Goal: Transaction & Acquisition: Obtain resource

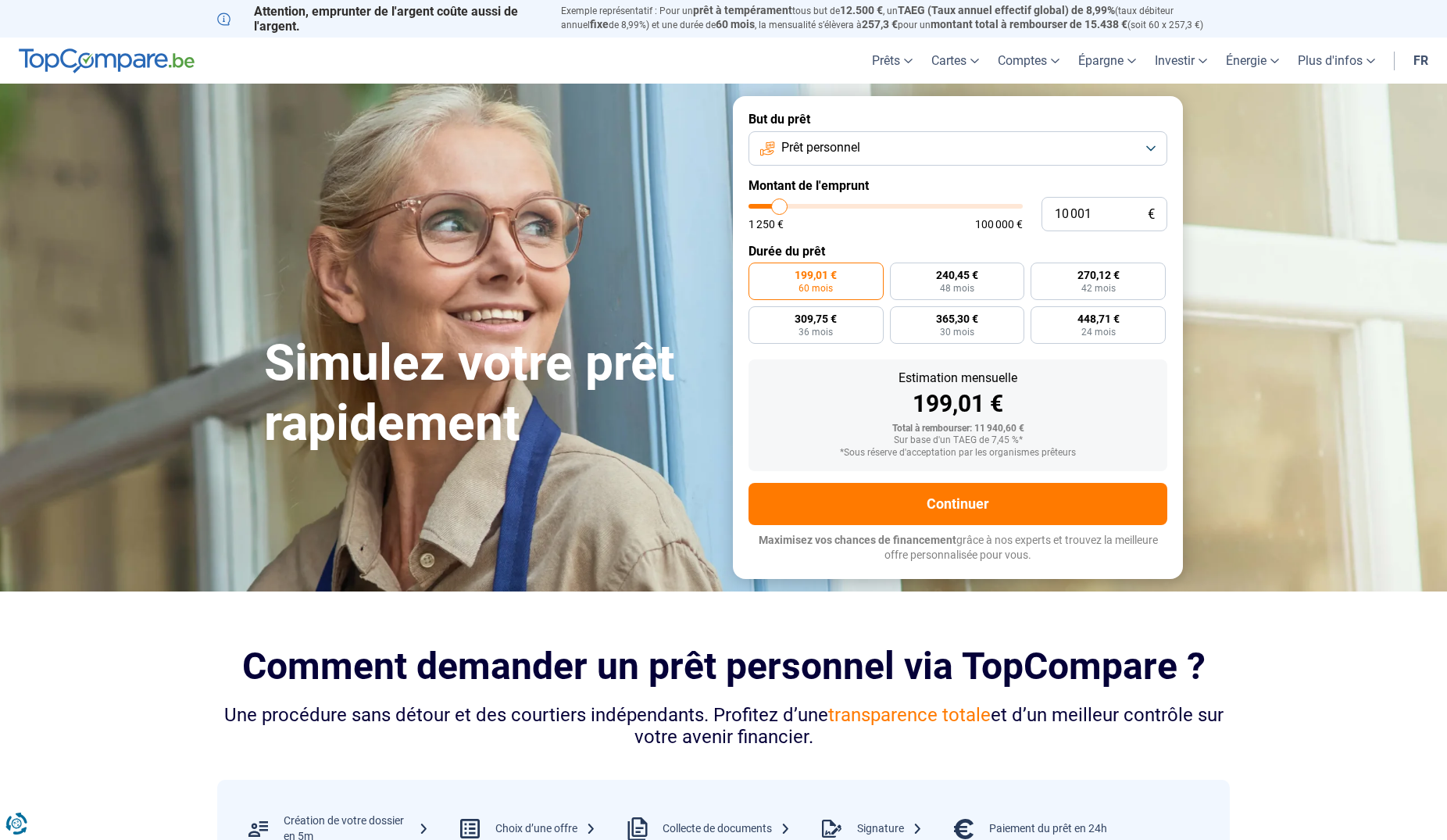
type input "9 750"
type input "9750"
type input "10 750"
type input "10750"
type input "11 000"
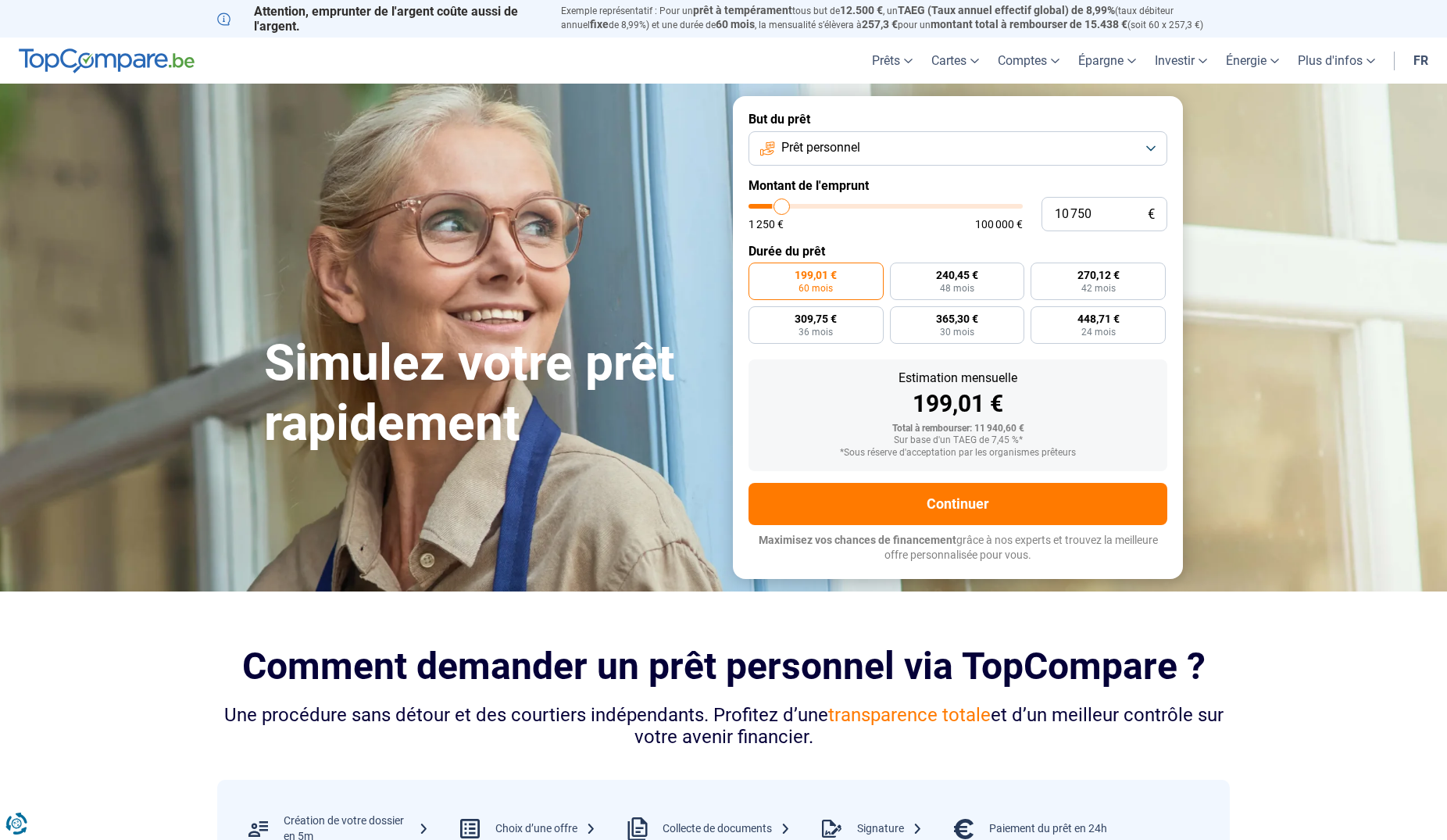
type input "11000"
type input "11 250"
type input "11250"
type input "11 750"
type input "11750"
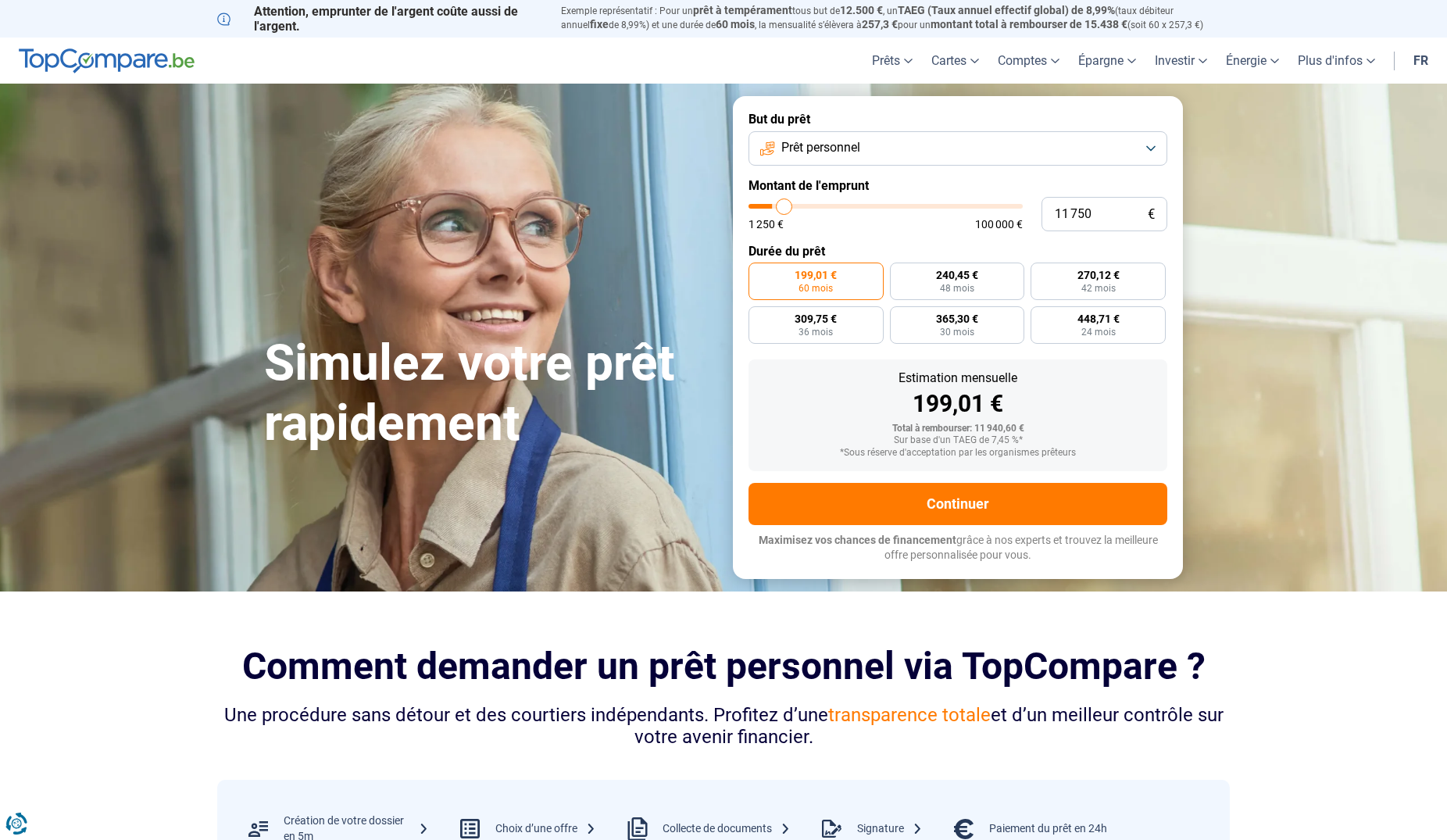
type input "12 250"
type input "12250"
type input "12 500"
type input "12500"
type input "12 750"
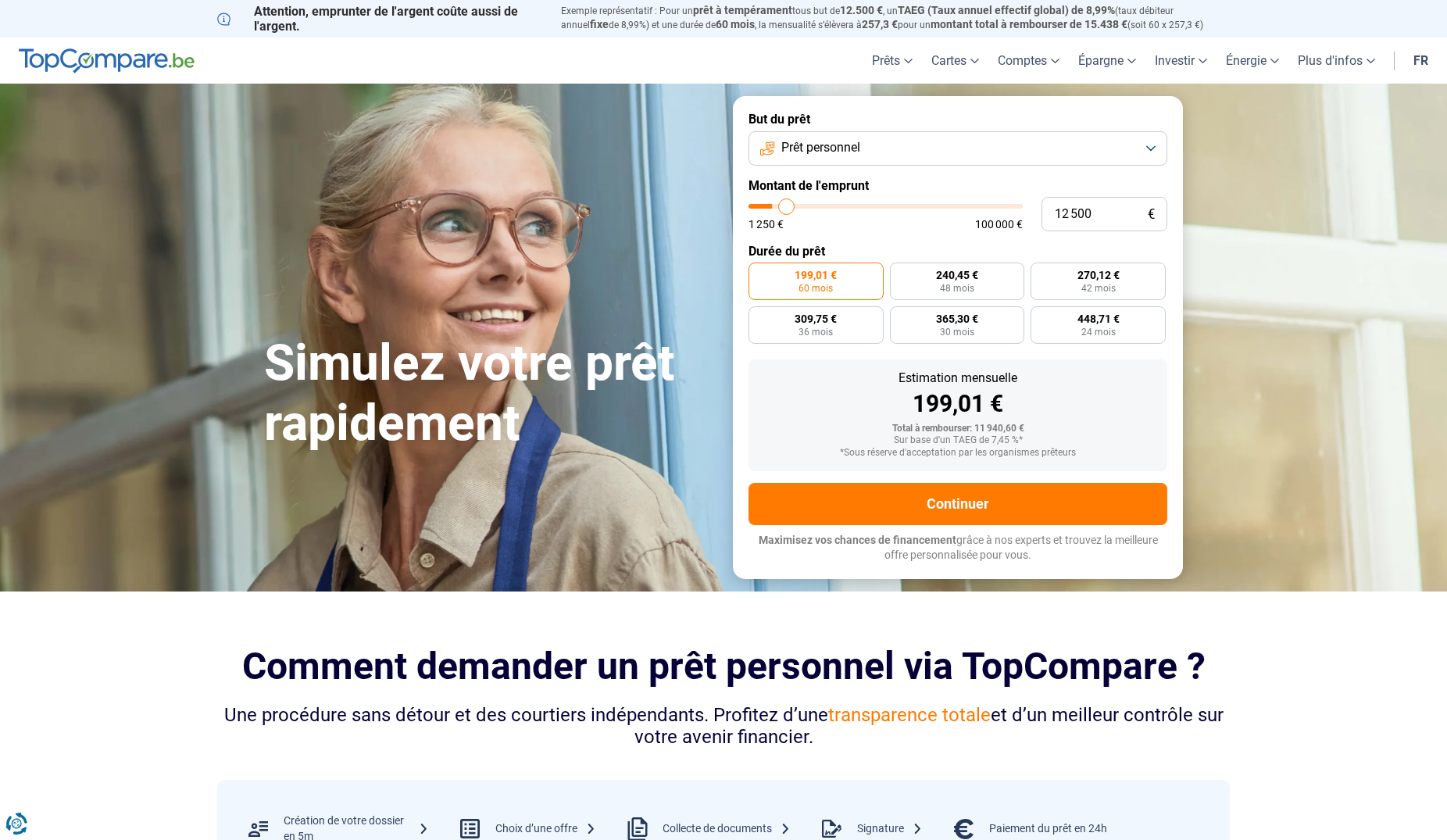
type input "12750"
type input "14 000"
type input "14000"
type input "16 000"
type input "16000"
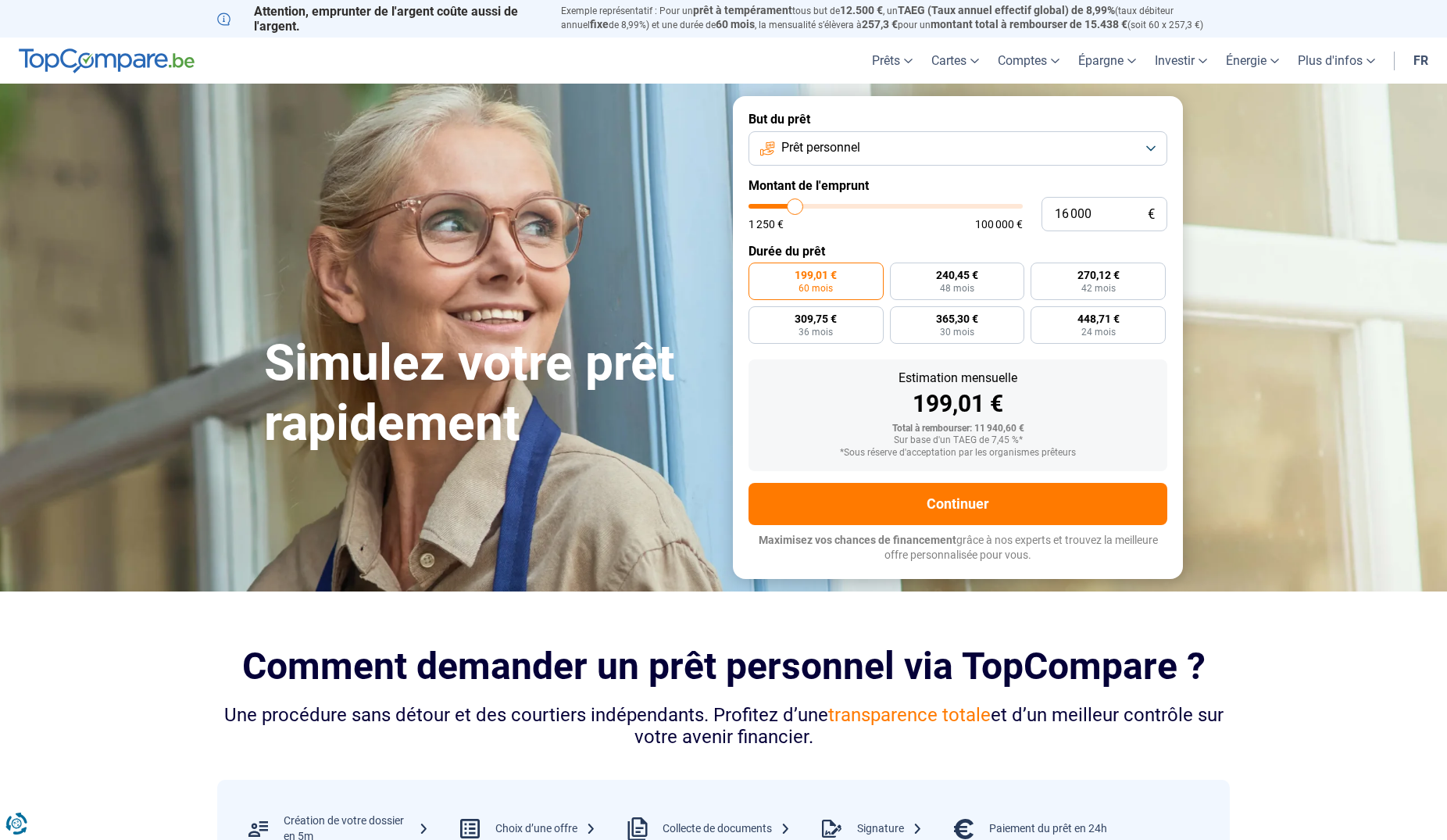
type input "17 250"
type input "17250"
type input "18 250"
type input "18250"
type input "18 500"
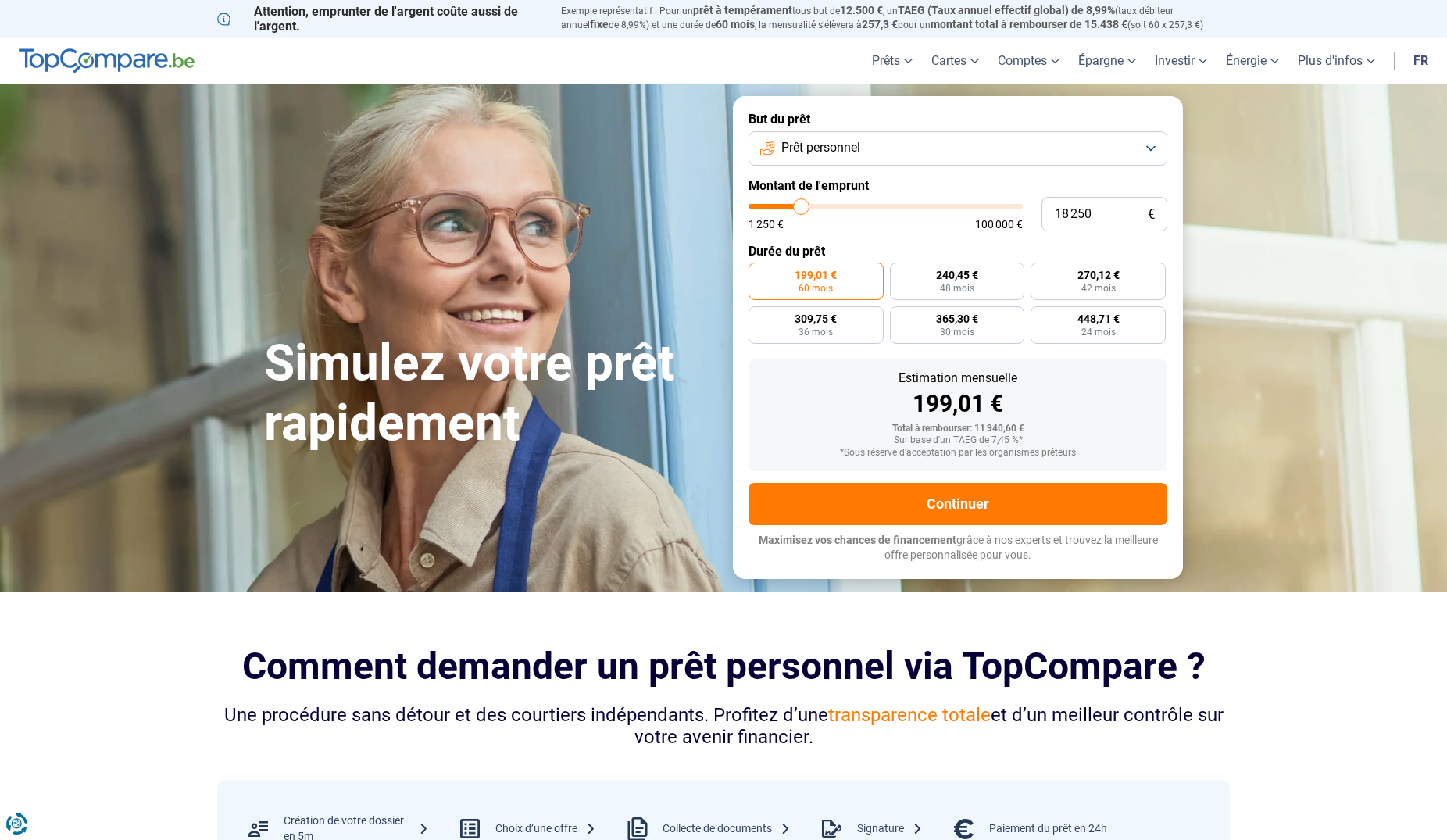
type input "18500"
type input "18 750"
type input "18750"
type input "19 000"
type input "19000"
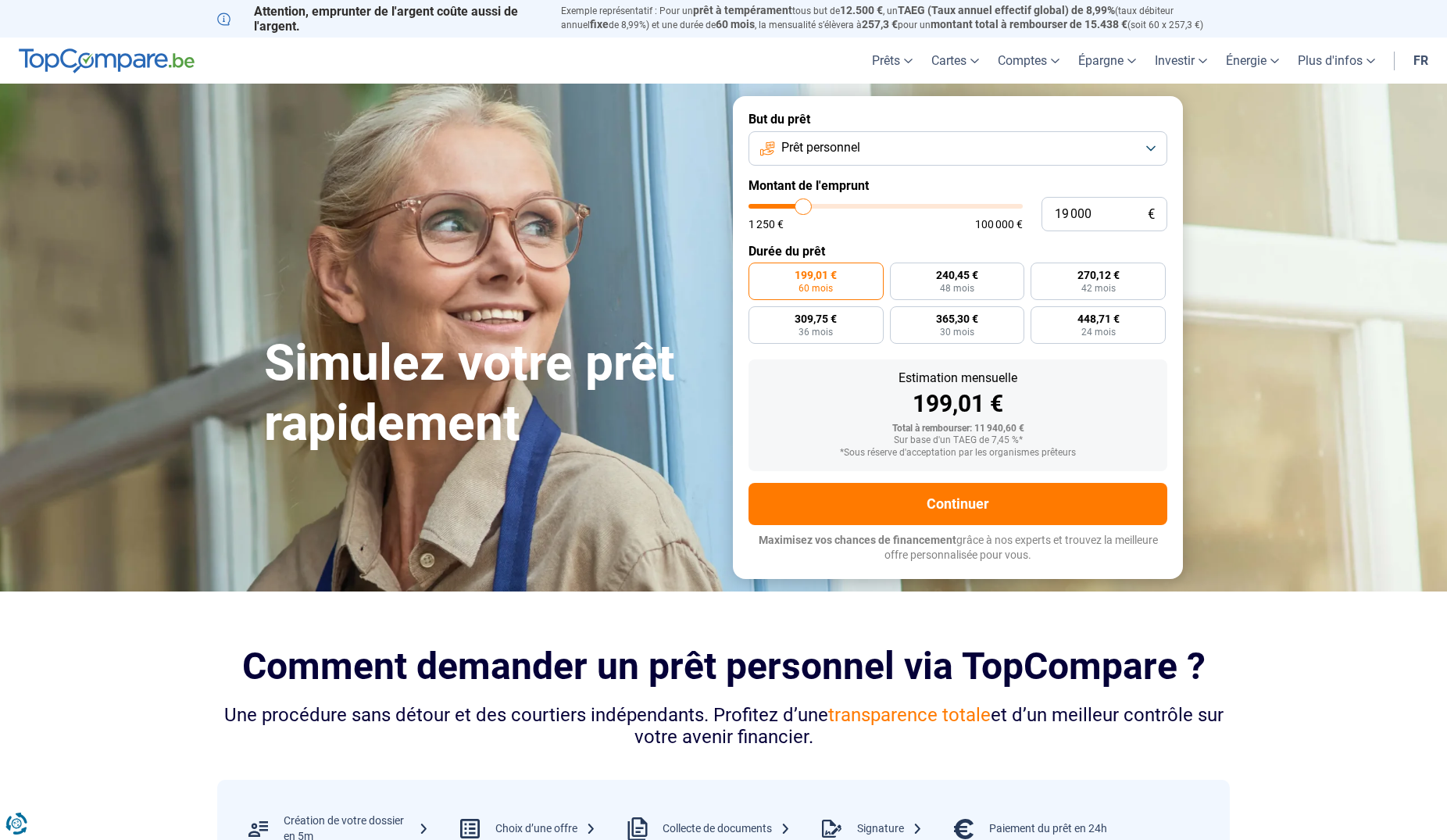
type input "19 250"
type input "19250"
type input "20 000"
type input "20000"
type input "20 250"
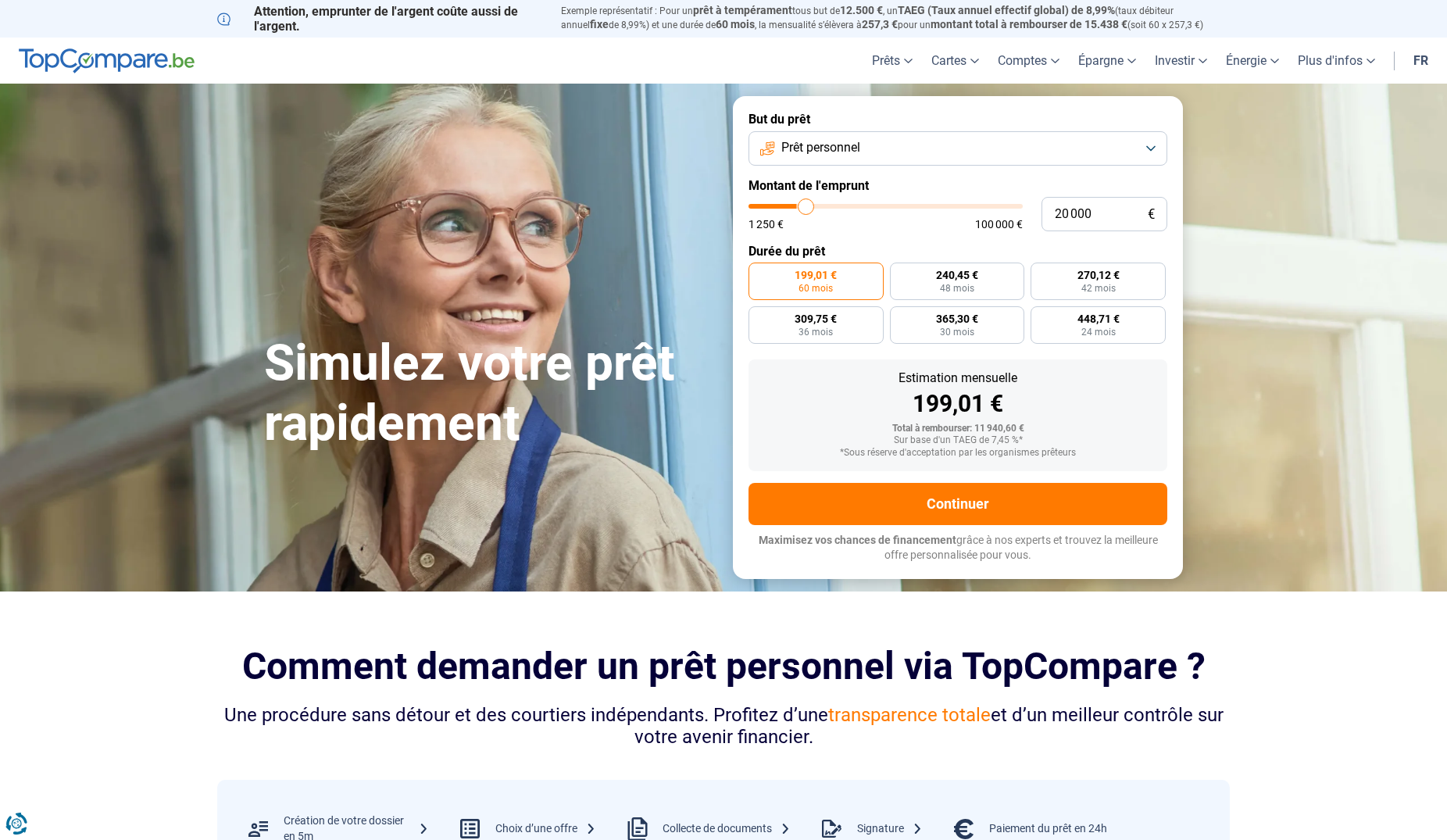
type input "20250"
type input "20 500"
type input "20500"
type input "20 750"
type input "20750"
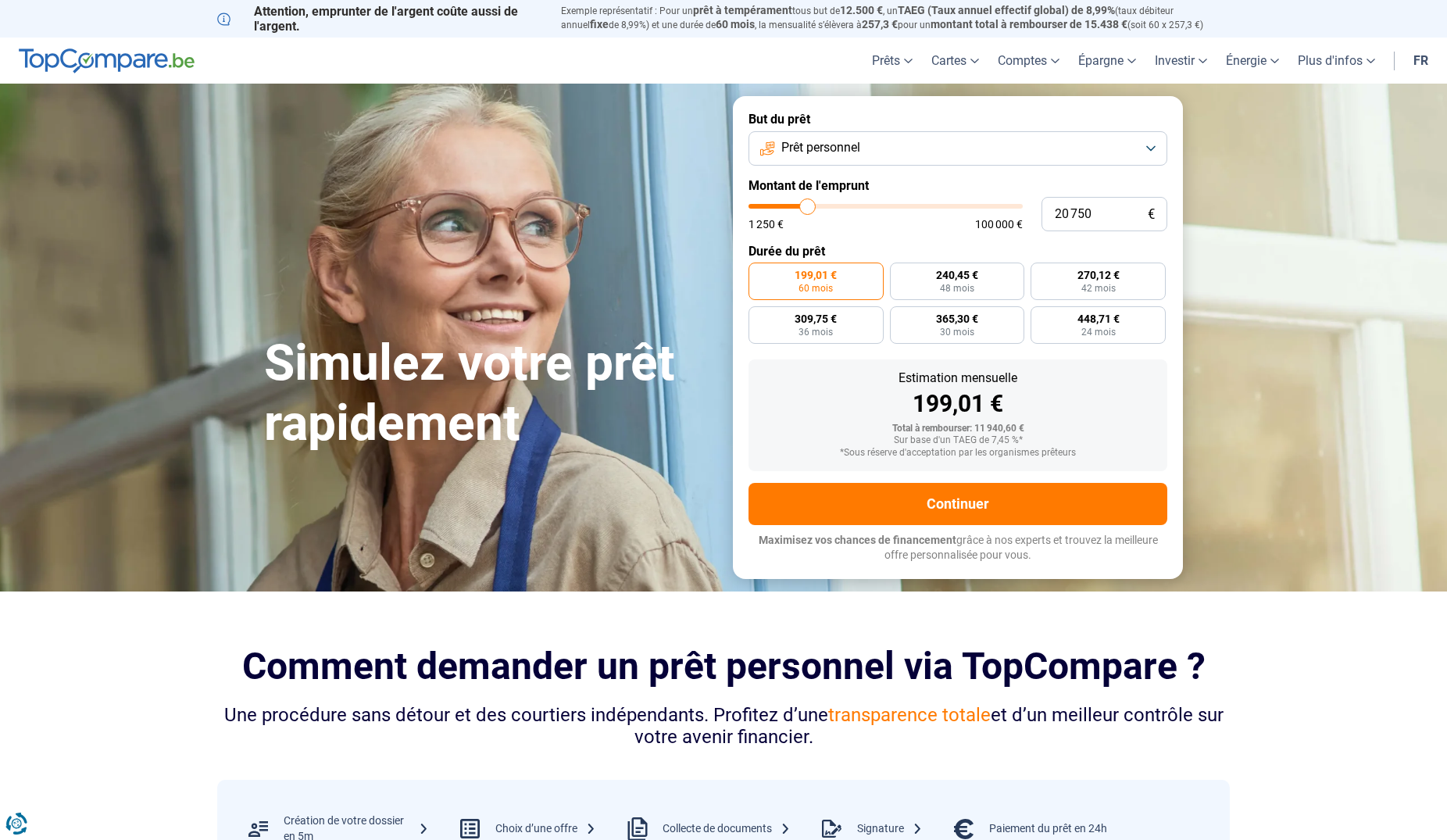
type input "21 000"
type input "21000"
type input "20 250"
type input "20250"
type input "20 000"
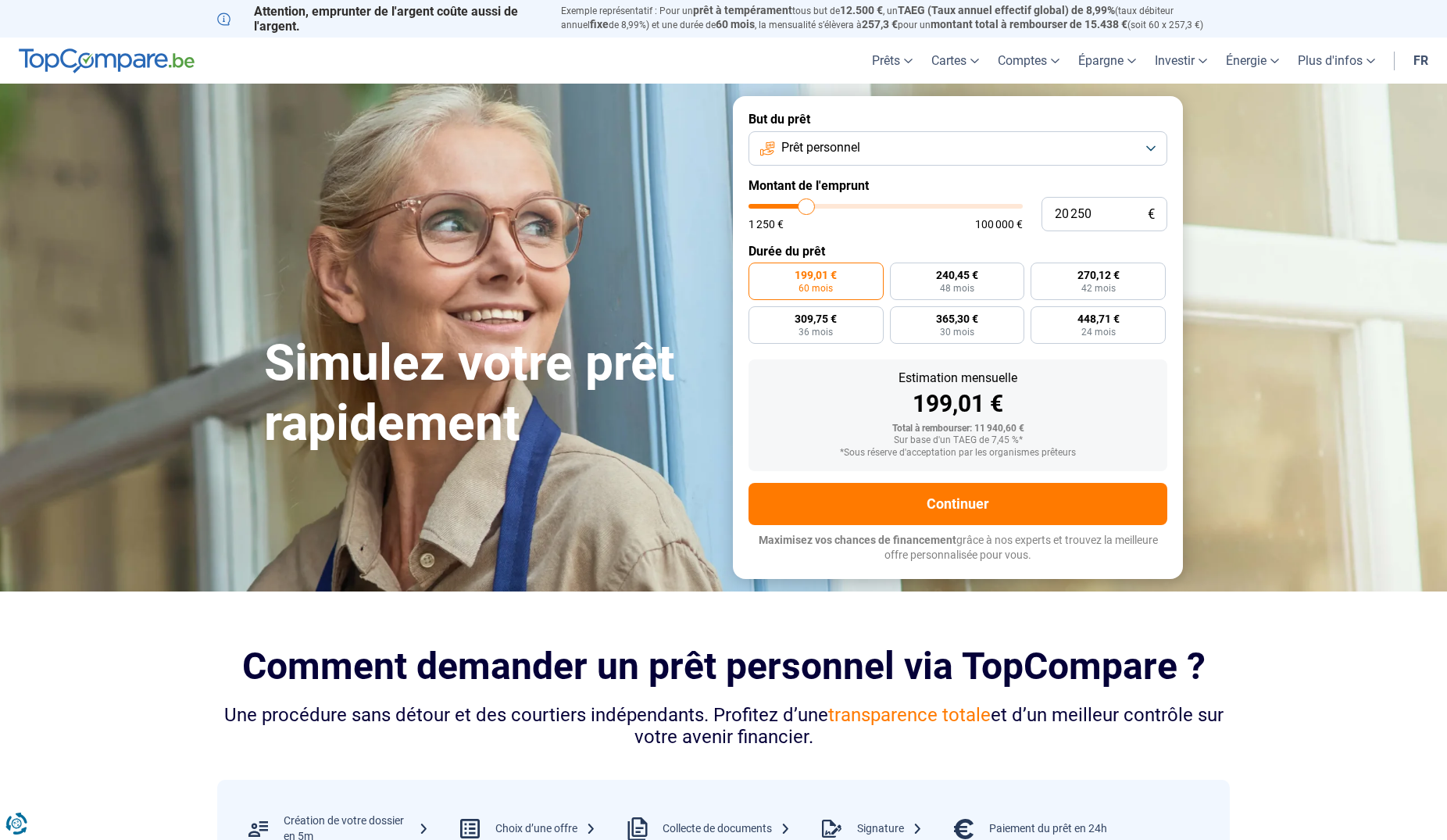
type input "20000"
type input "19 500"
type input "19500"
type input "19 250"
type input "19250"
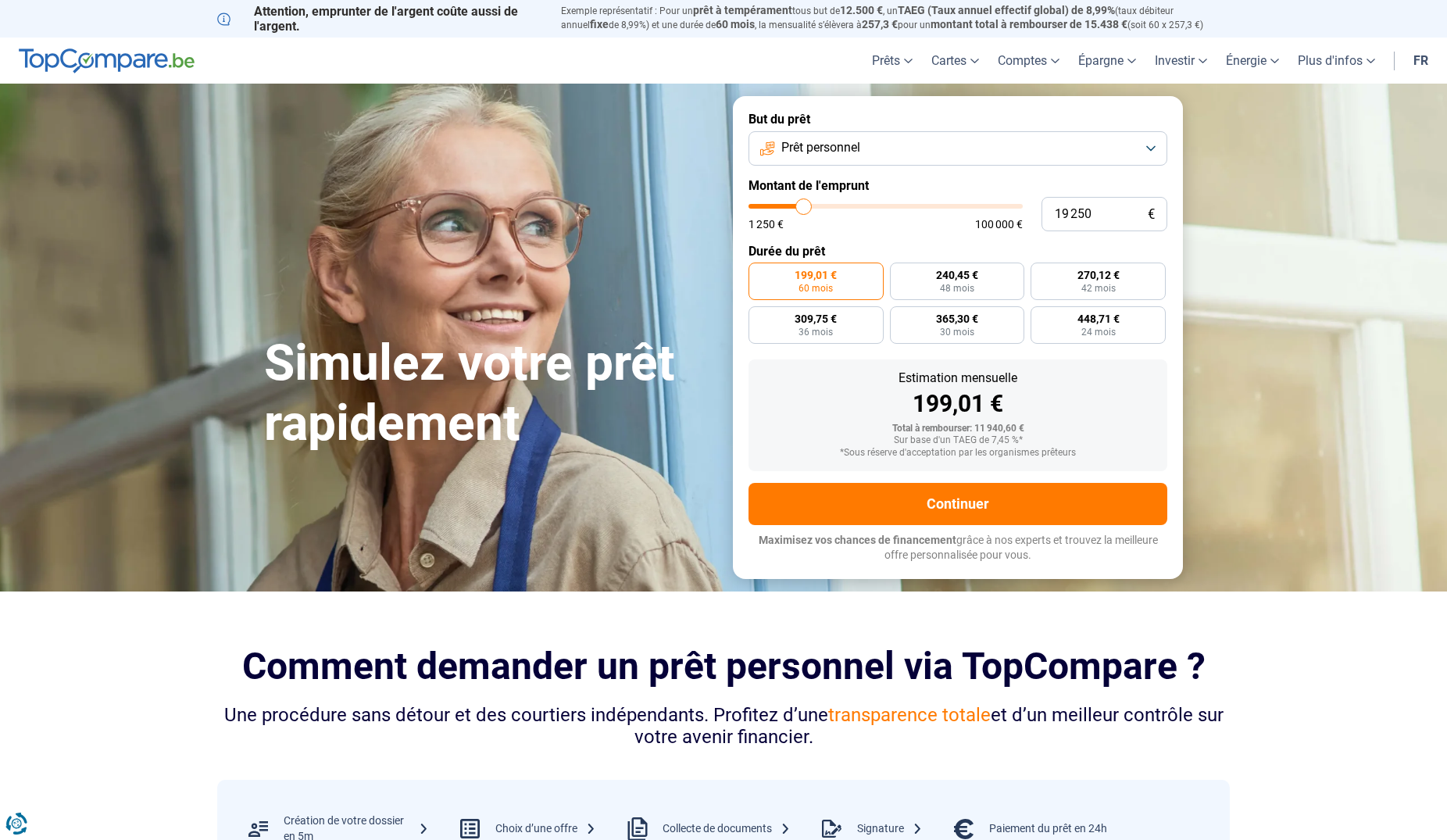
type input "18 750"
drag, startPoint x: 779, startPoint y: 212, endPoint x: 802, endPoint y: 217, distance: 23.5
type input "18750"
click at [802, 208] on input "range" at bounding box center [885, 206] width 274 height 4
radio input "false"
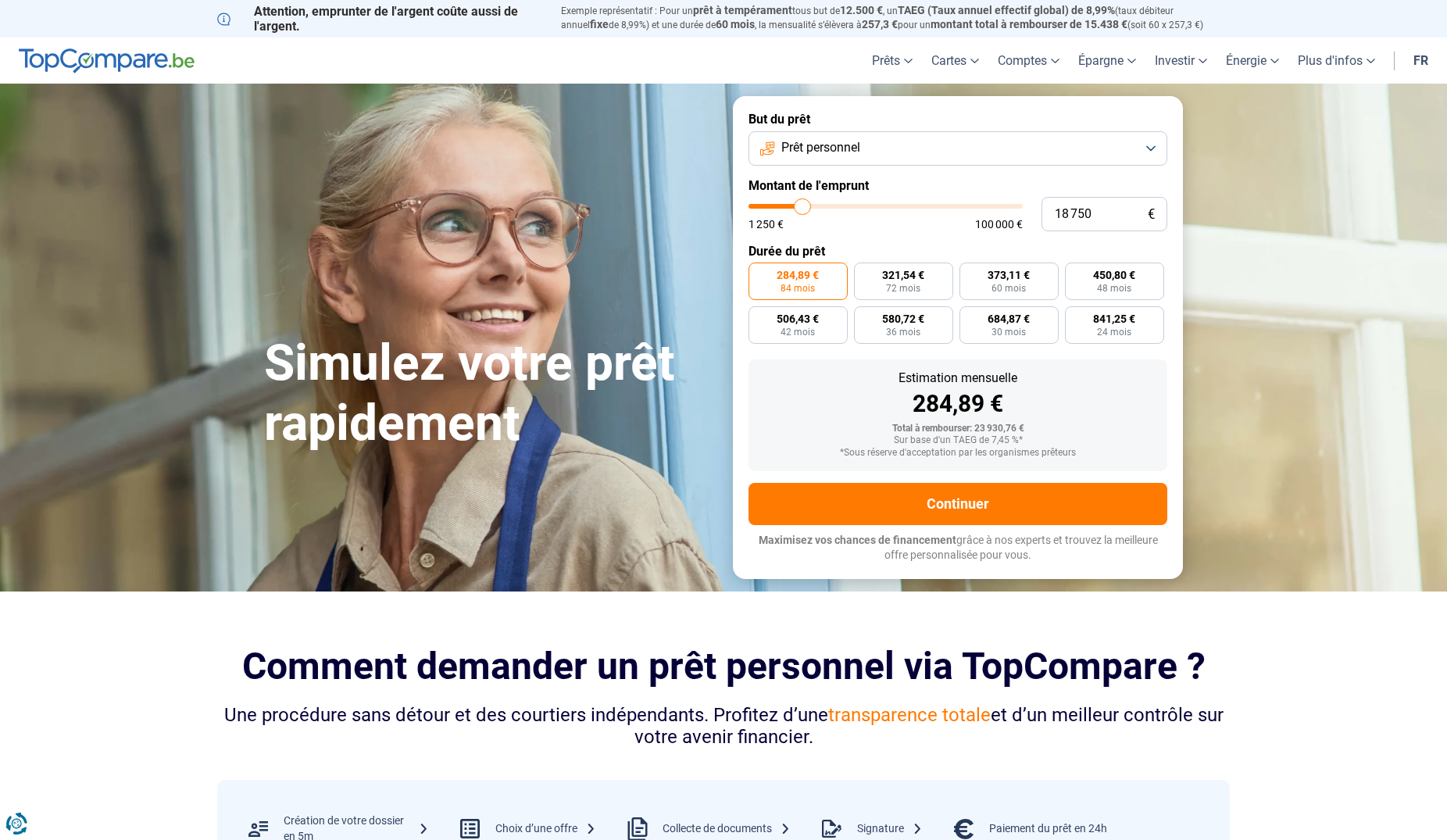
type input "20 250"
type input "20250"
type input "20 500"
type input "20500"
type input "20 750"
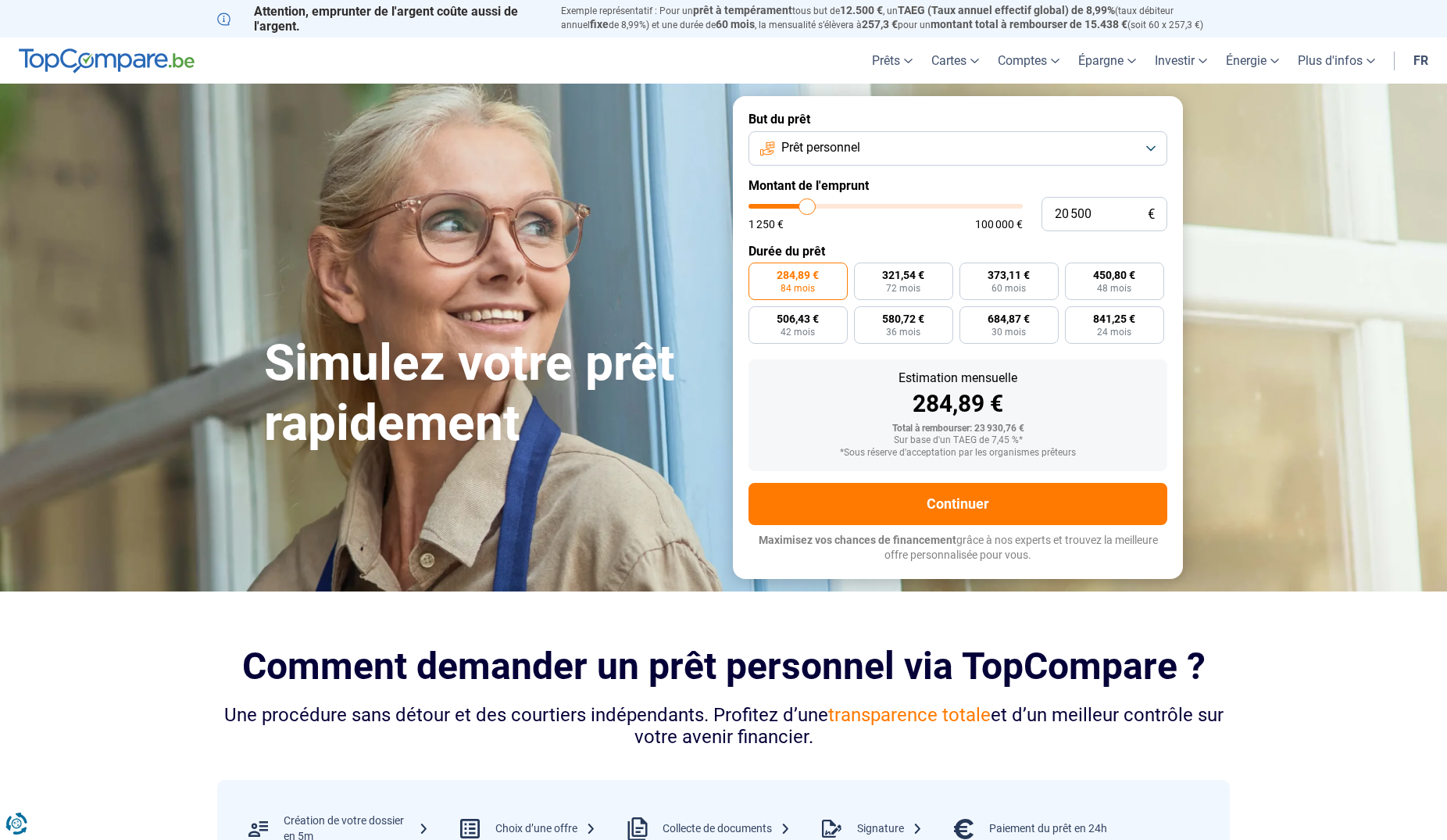
type input "20750"
type input "21 500"
type input "21500"
type input "21 750"
type input "21750"
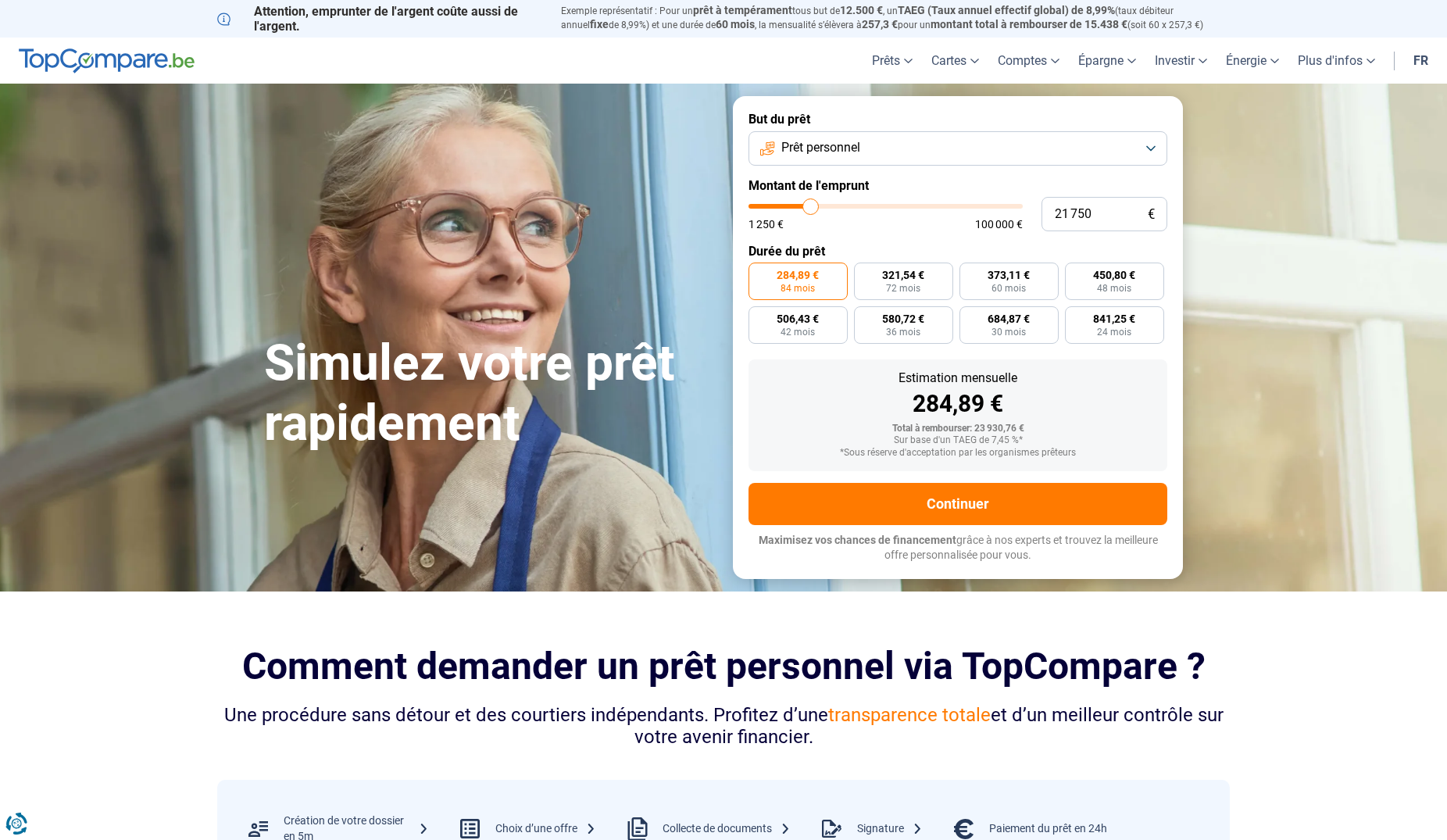
type input "22 000"
type input "22000"
type input "22 250"
type input "22250"
type input "21 750"
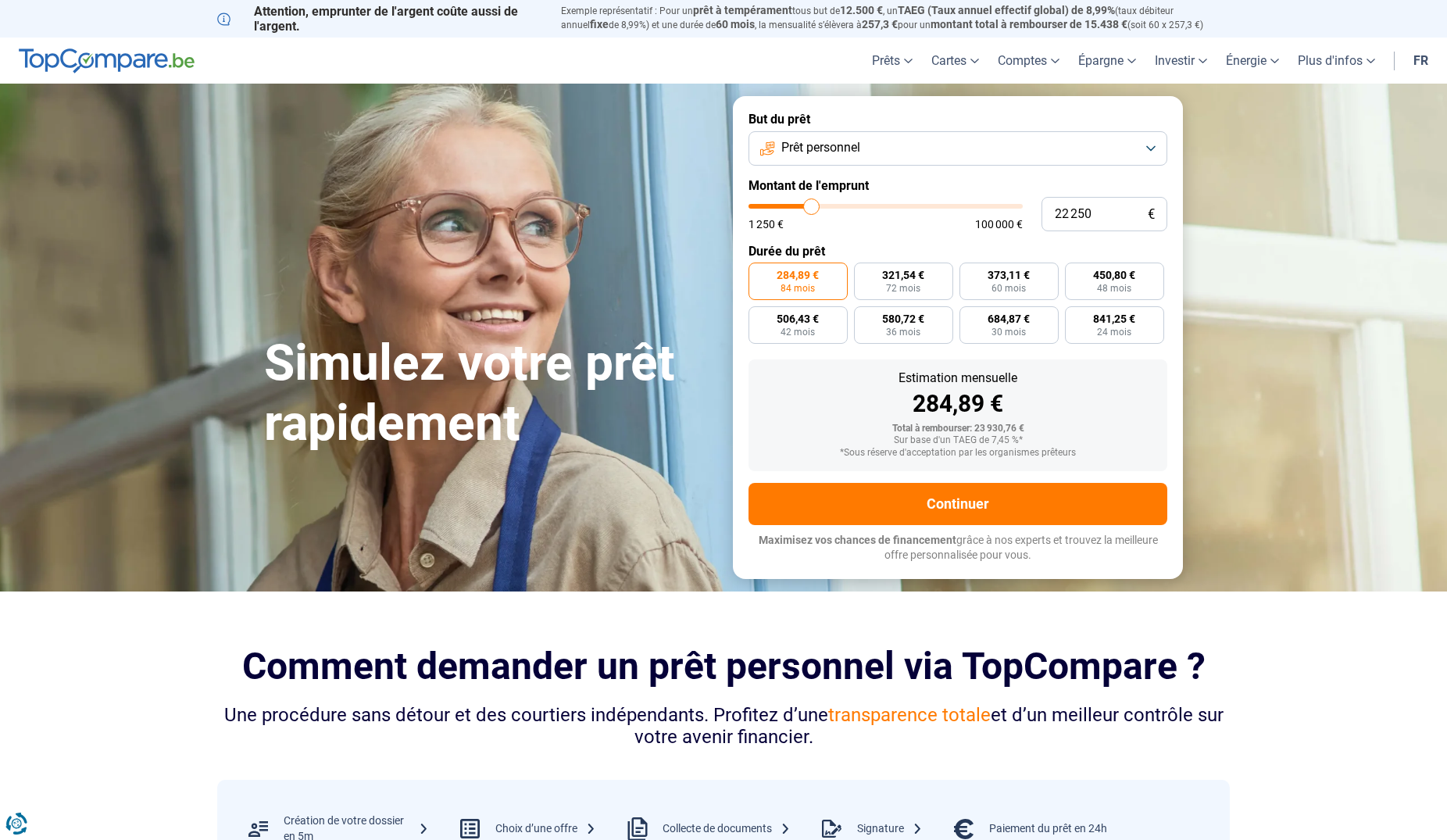
type input "21750"
type input "21 500"
type input "21500"
type input "21 000"
type input "21000"
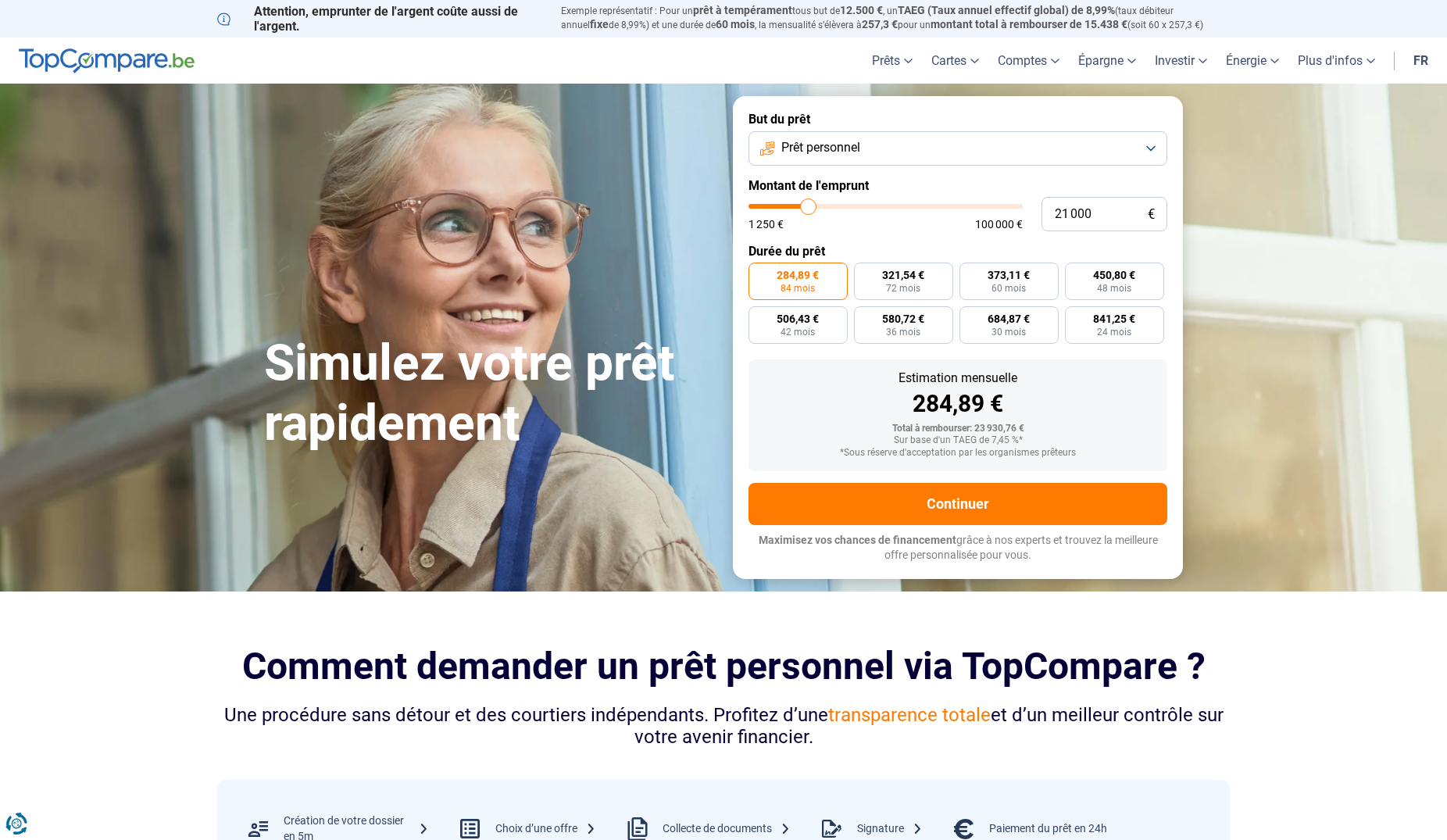
type input "20 750"
type input "20750"
type input "20 500"
type input "20500"
type input "20 250"
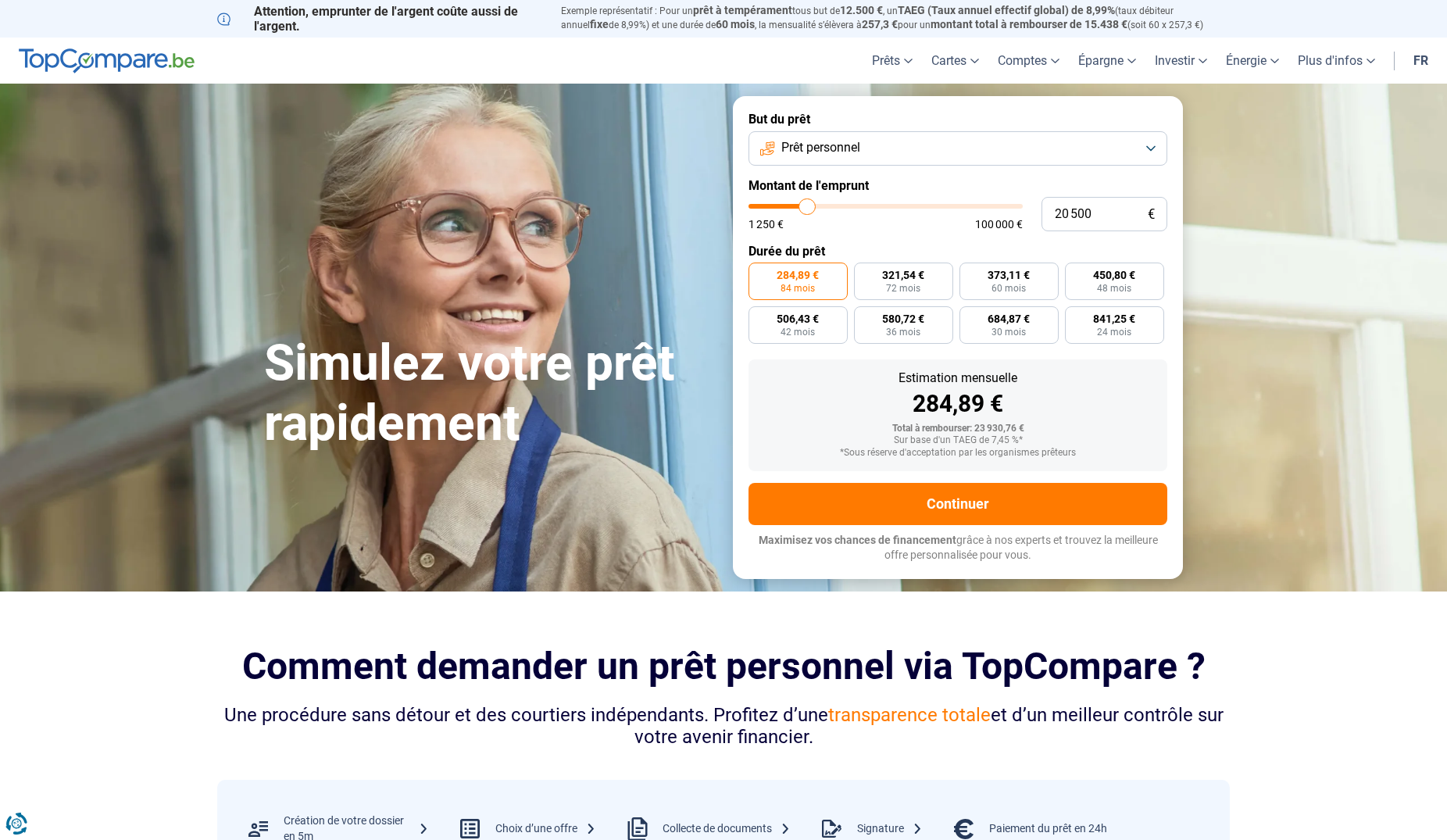
type input "20250"
type input "20 000"
type input "20000"
type input "19 250"
type input "19250"
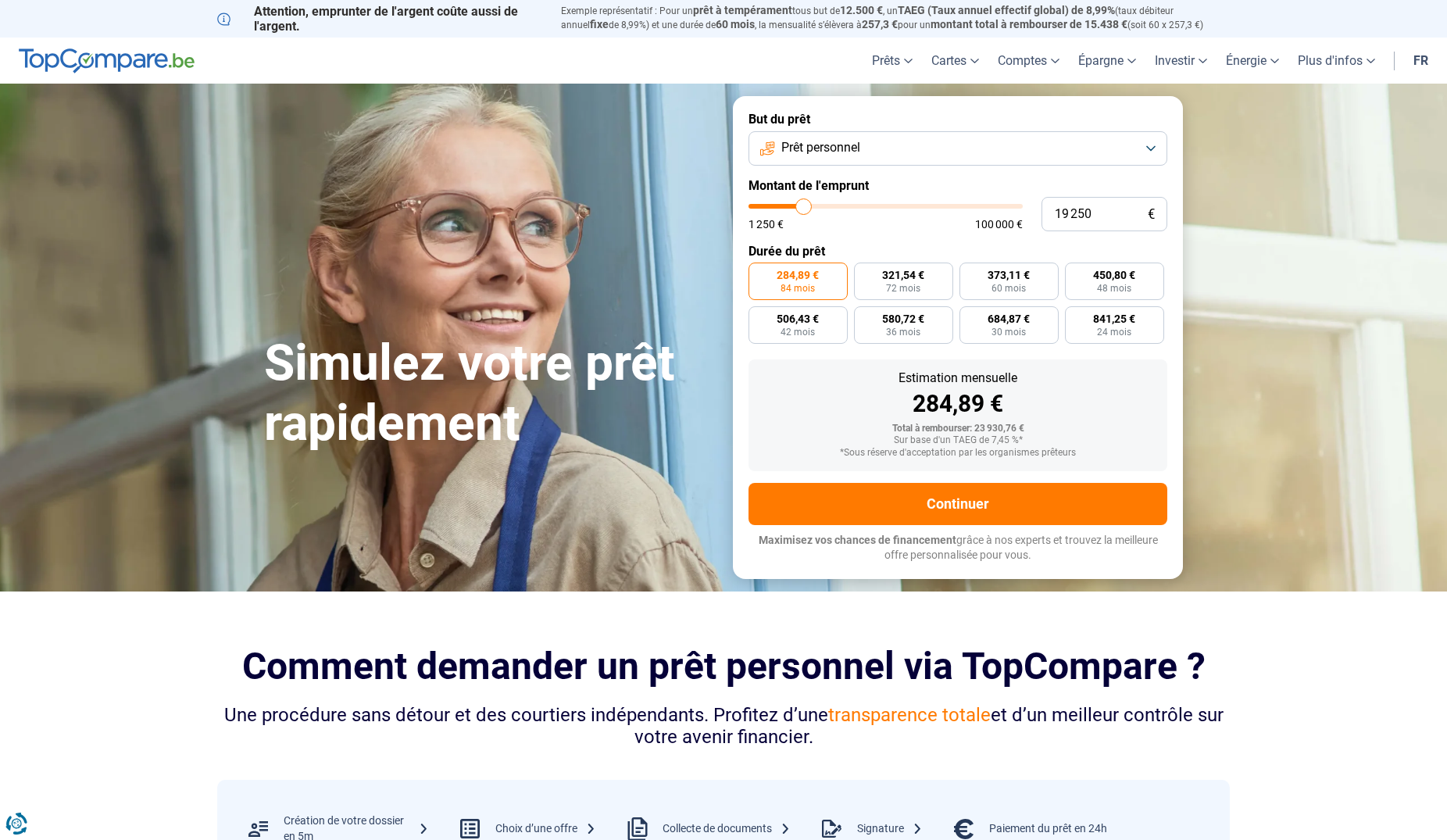
type input "19 500"
type input "19500"
type input "20 000"
type input "20000"
click at [806, 208] on input "range" at bounding box center [885, 206] width 274 height 4
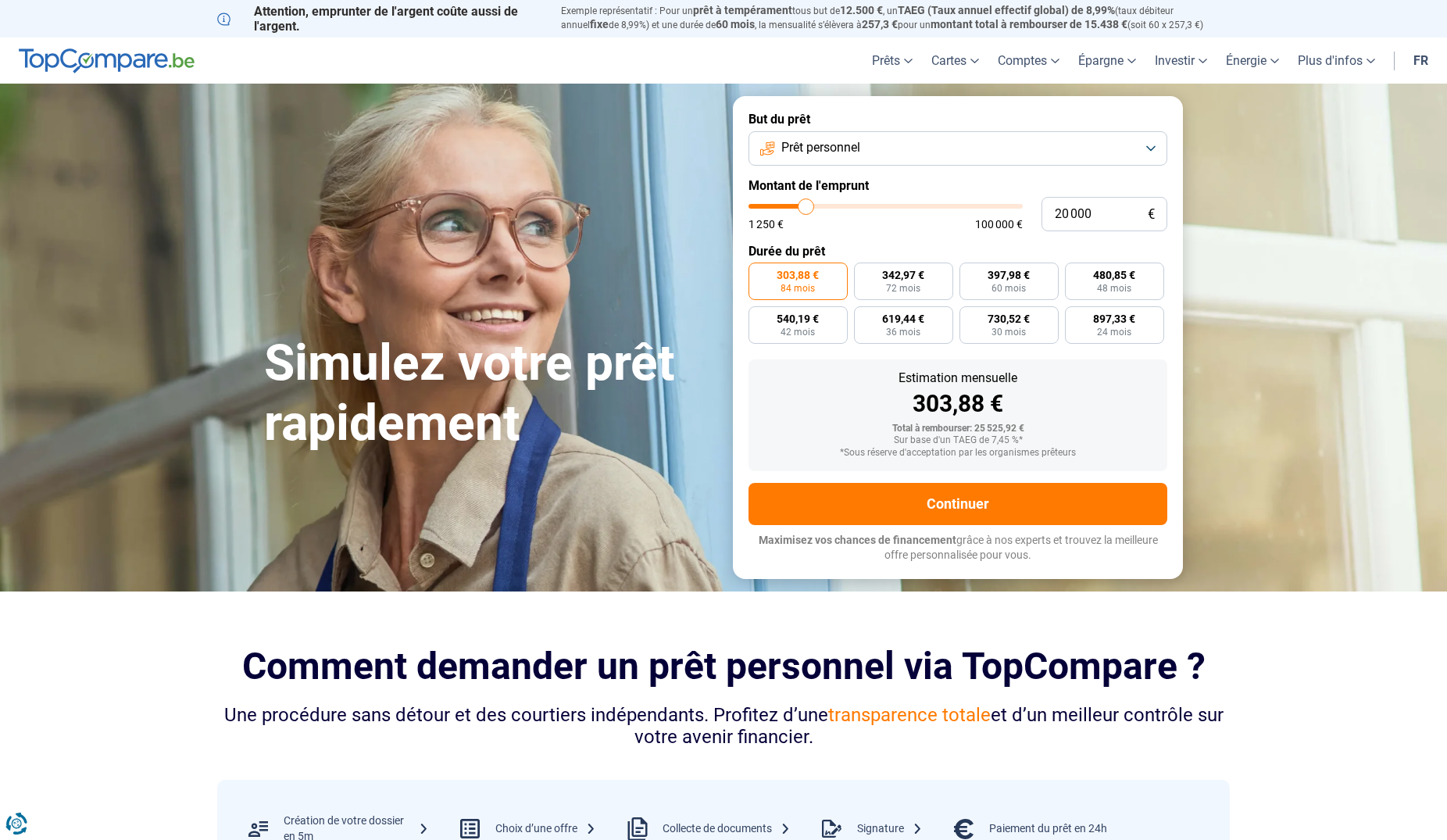
click at [1160, 148] on button "Prêt personnel" at bounding box center [958, 149] width 419 height 34
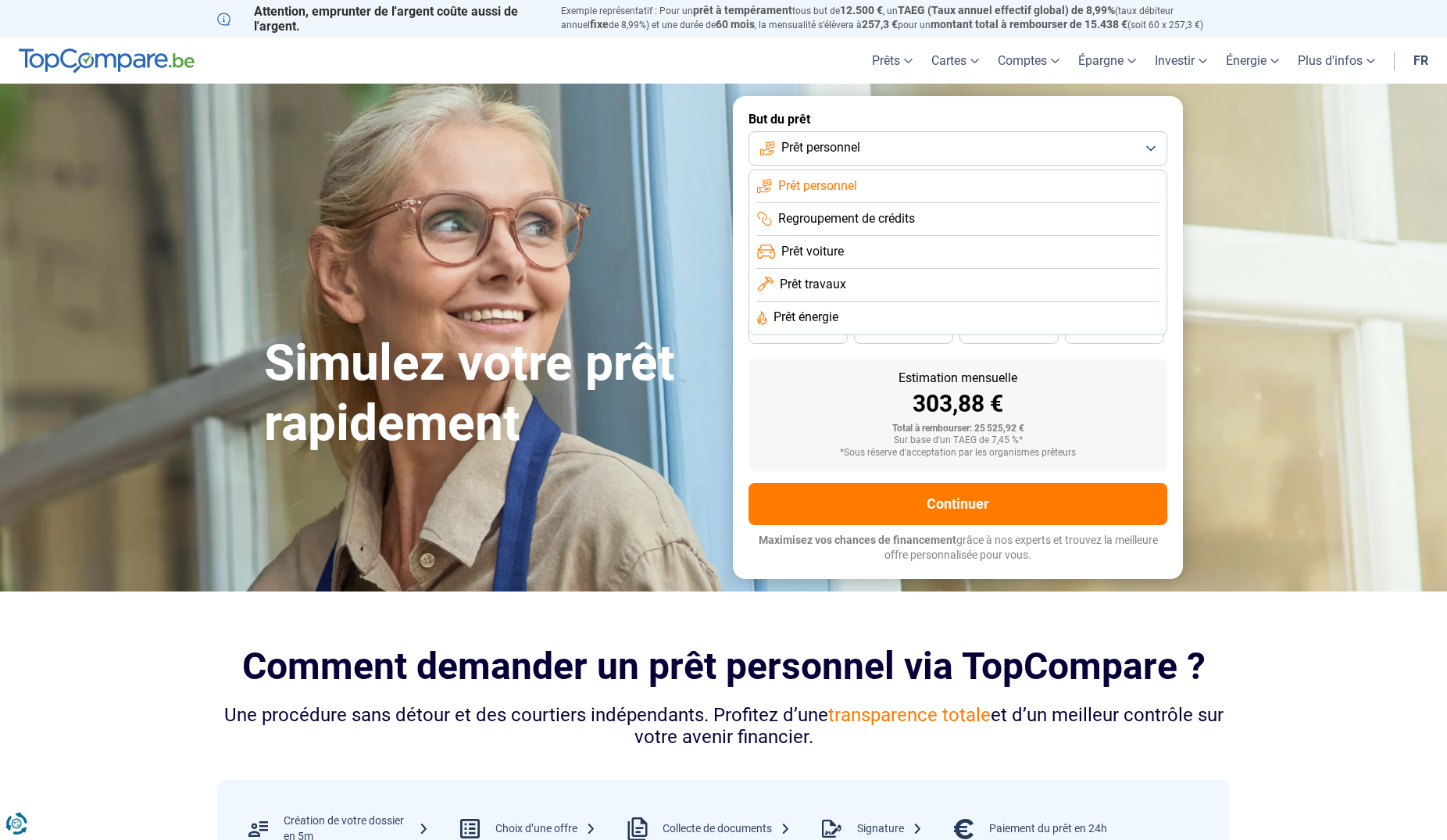
click at [1298, 502] on section "Simulez votre prêt rapidement Simulez votre prêt rapidement But du prêt Prêt pe…" at bounding box center [723, 337] width 1447 height 507
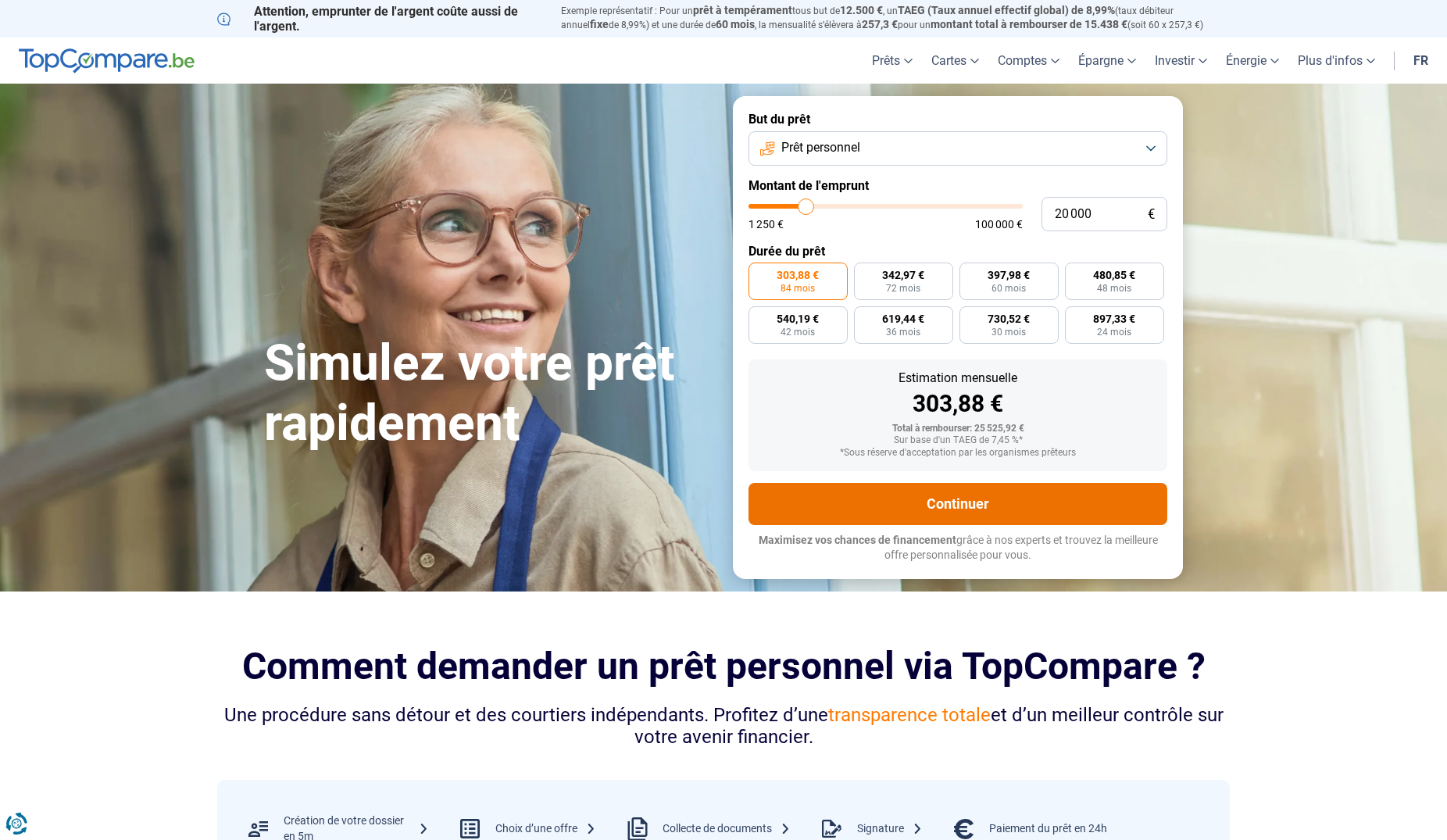
click at [1012, 513] on button "Continuer" at bounding box center [958, 504] width 419 height 42
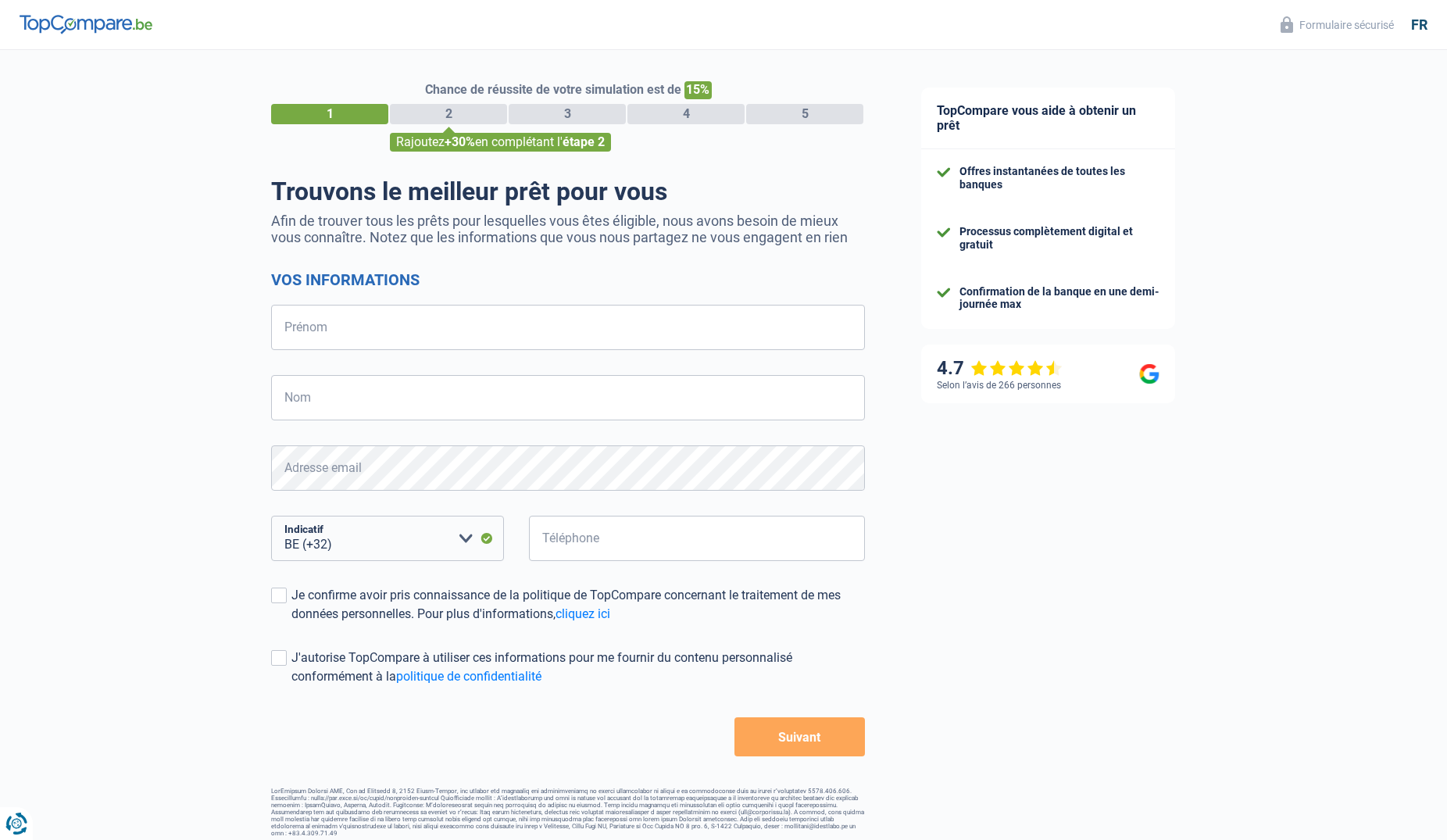
select select "32"
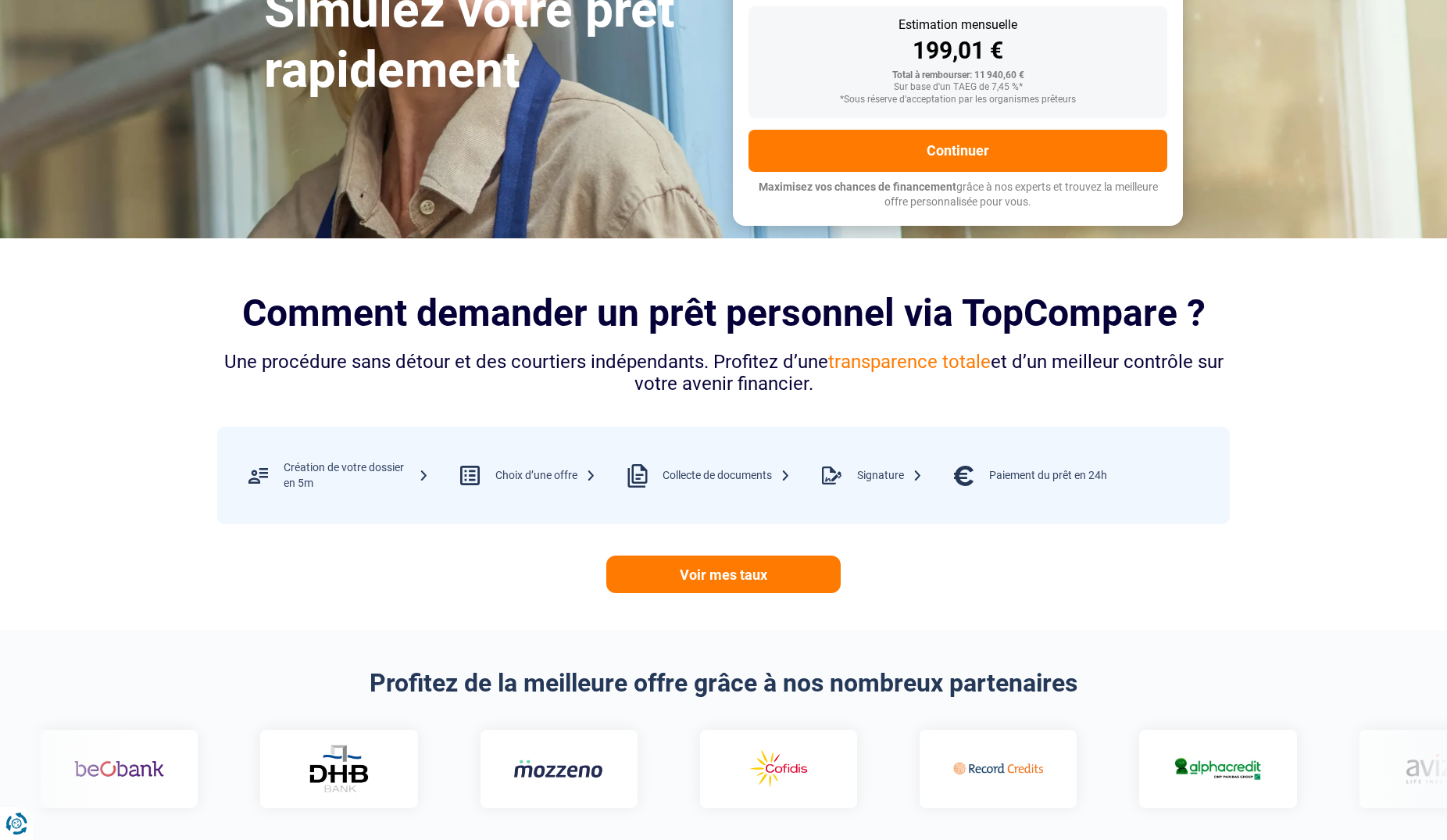
scroll to position [399, 0]
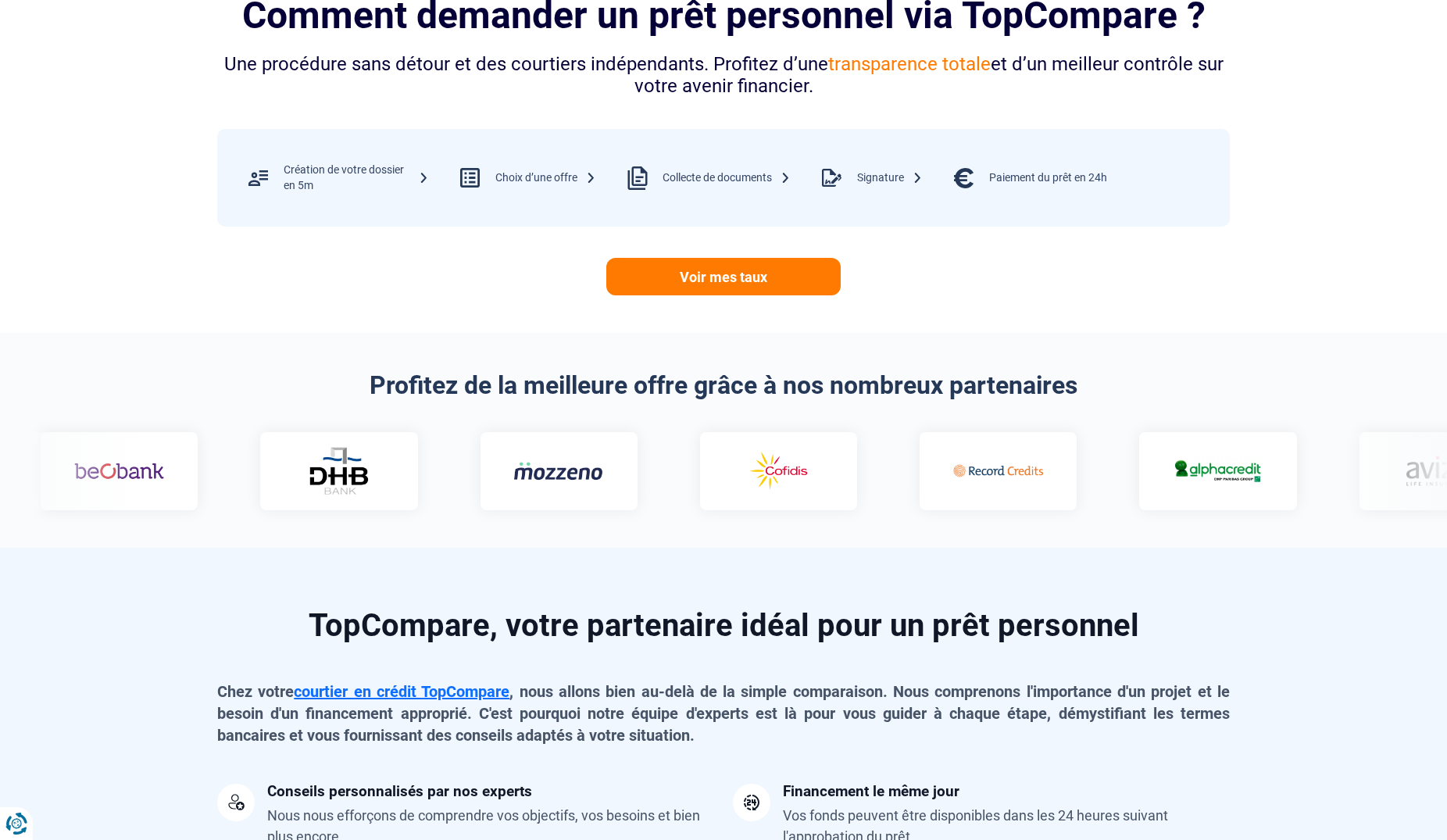
scroll to position [797, 0]
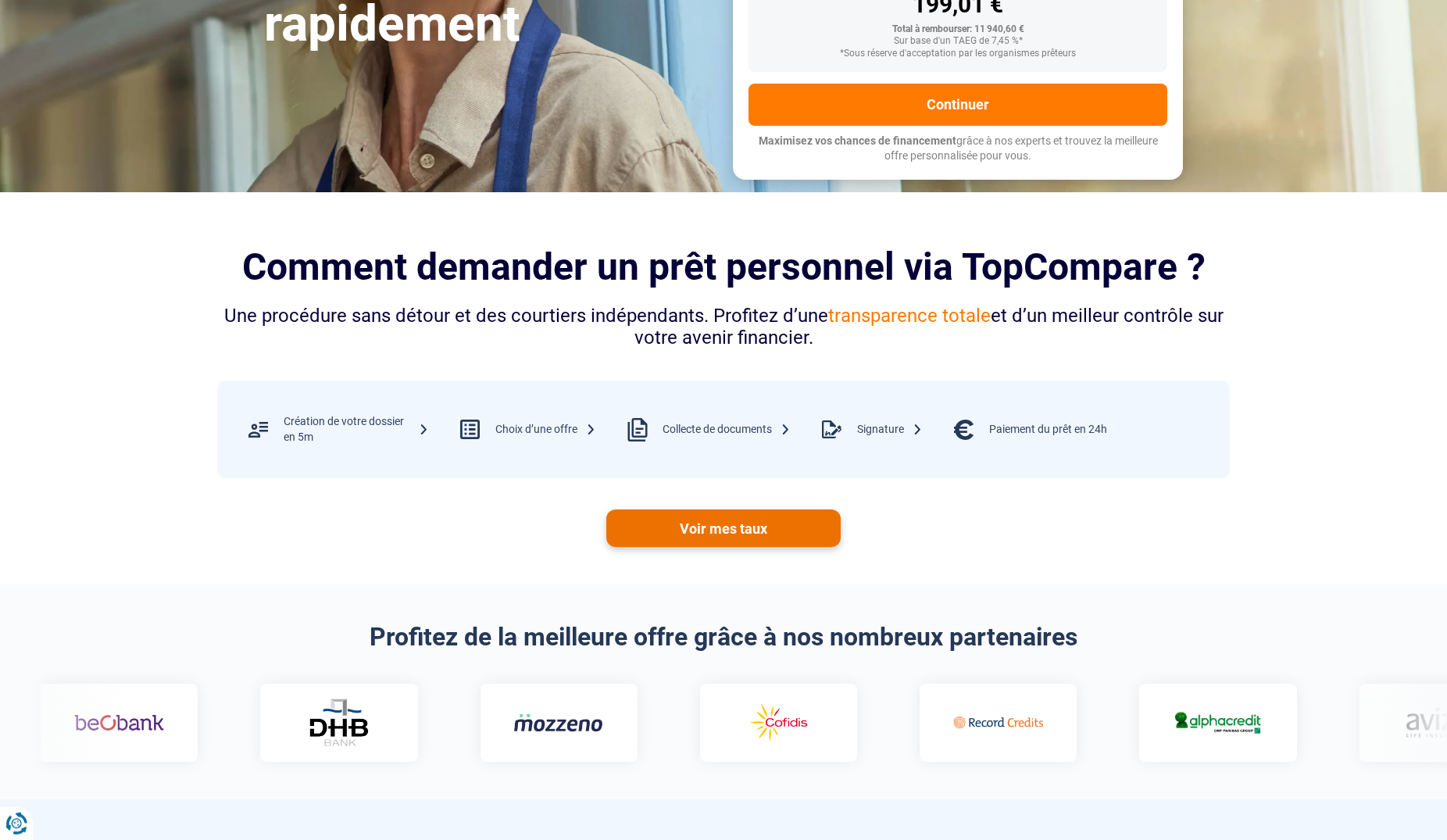
scroll to position [399, 0]
click at [781, 539] on link "Voir mes taux" at bounding box center [723, 529] width 235 height 38
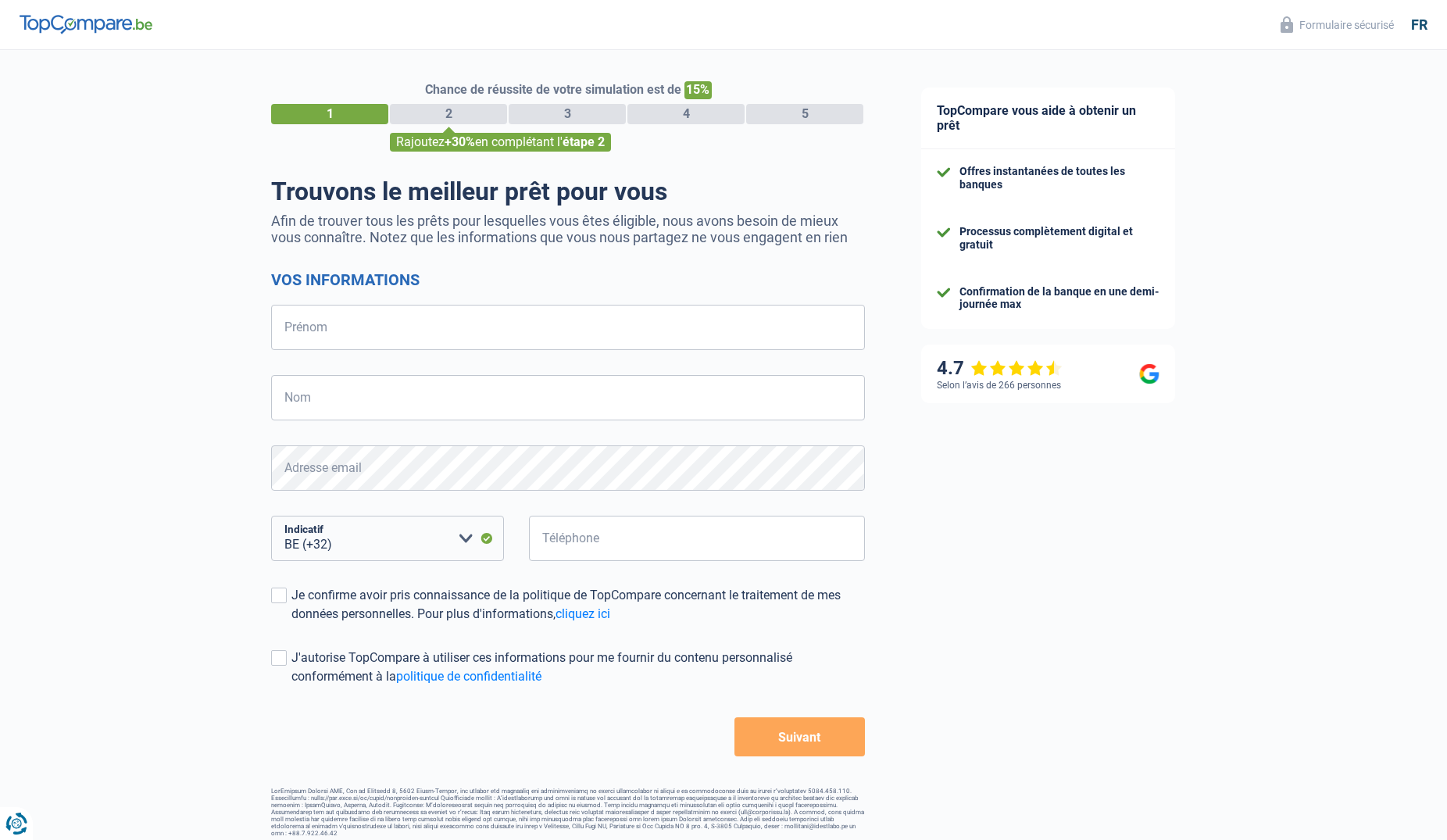
select select "32"
